Goal: Check status: Check status

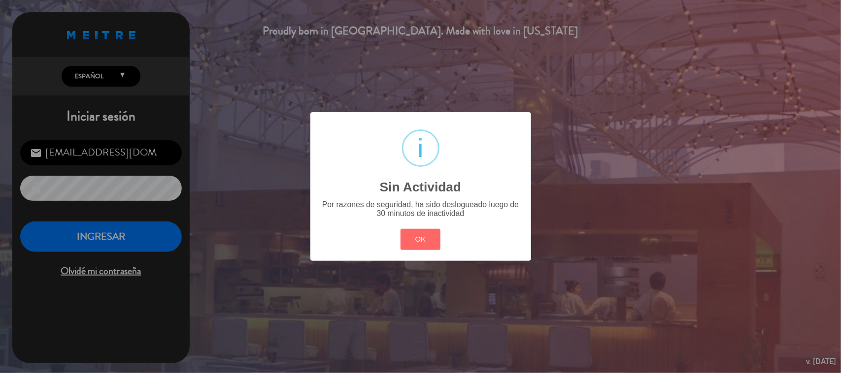
click at [107, 252] on div "? ! i Sin Actividad × Por razones de seguridad, ha sido deslogueado luego de 30…" at bounding box center [420, 186] width 841 height 373
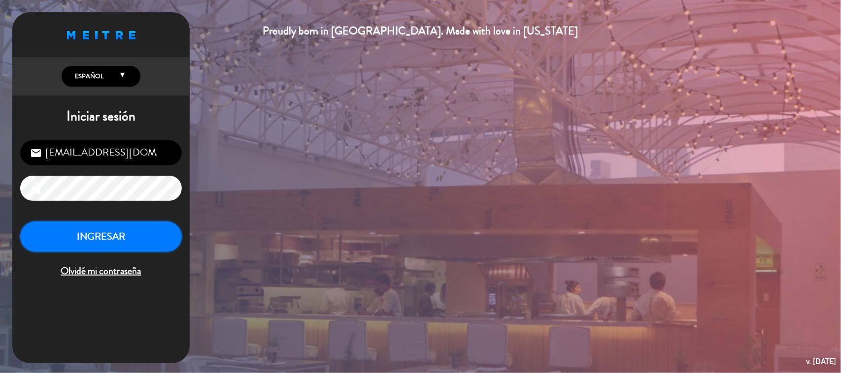
click at [108, 252] on button "INGRESAR" at bounding box center [101, 237] width 162 height 31
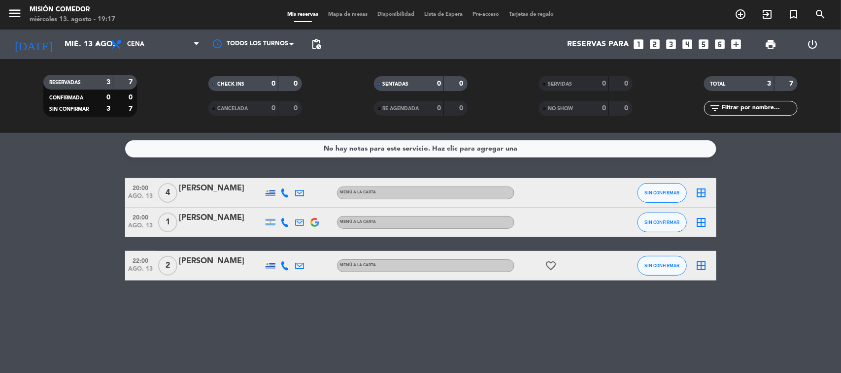
click at [77, 180] on bookings-row "20:00 [DATE] 4 [PERSON_NAME] MENÚ A LA CARTA SIN CONFIRMAR border_all 20:00 [DA…" at bounding box center [420, 229] width 841 height 102
click at [116, 319] on div "No hay notas para este servicio. Haz clic para agregar una 20:00 [DATE] 4 [PERS…" at bounding box center [420, 253] width 841 height 240
click at [66, 47] on input "mié. 13 ago." at bounding box center [112, 44] width 104 height 19
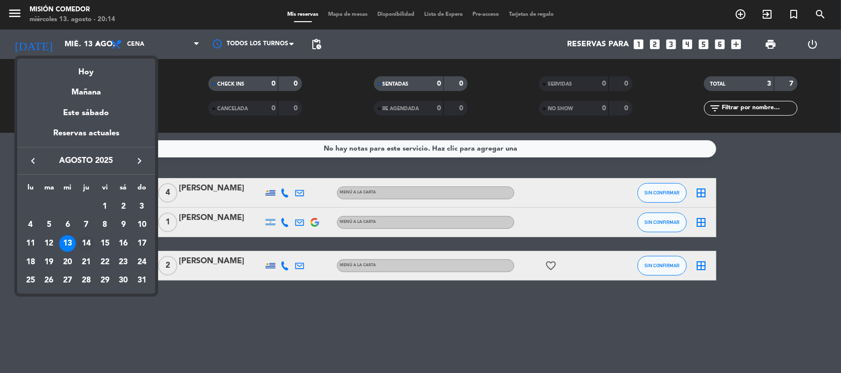
click at [88, 244] on div "14" at bounding box center [86, 243] width 17 height 17
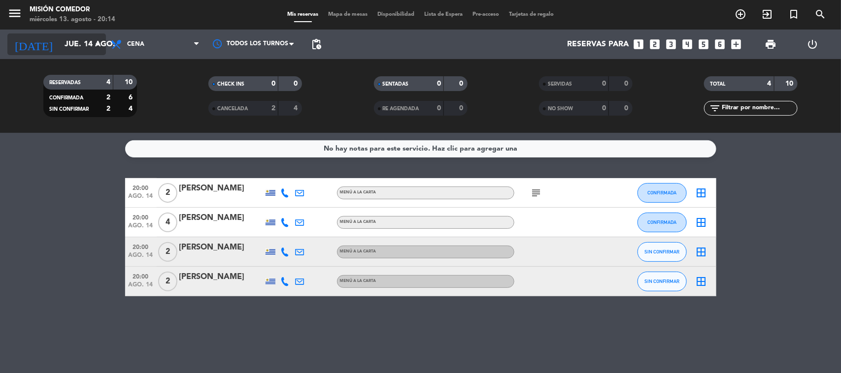
click at [73, 40] on input "jue. 14 ago." at bounding box center [112, 44] width 104 height 19
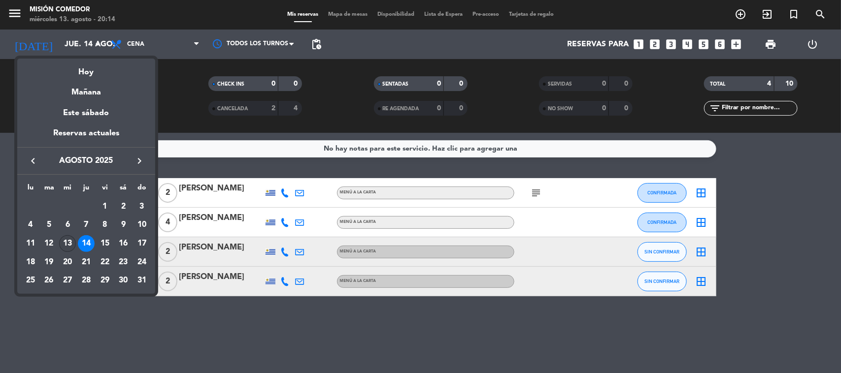
click at [67, 237] on div "13" at bounding box center [67, 243] width 17 height 17
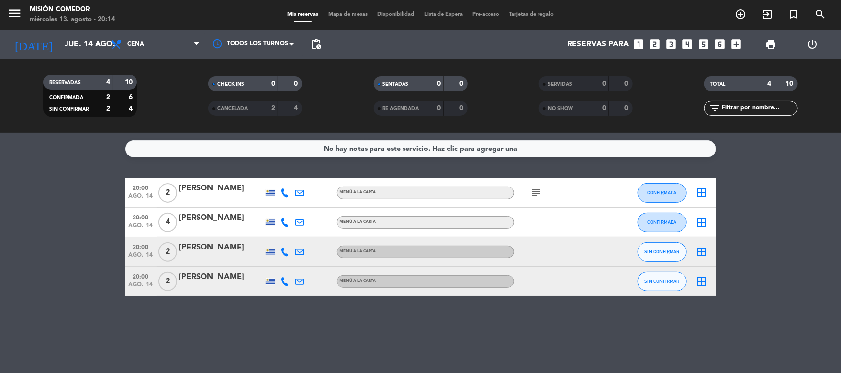
type input "mié. 13 ago."
